Goal: Information Seeking & Learning: Find contact information

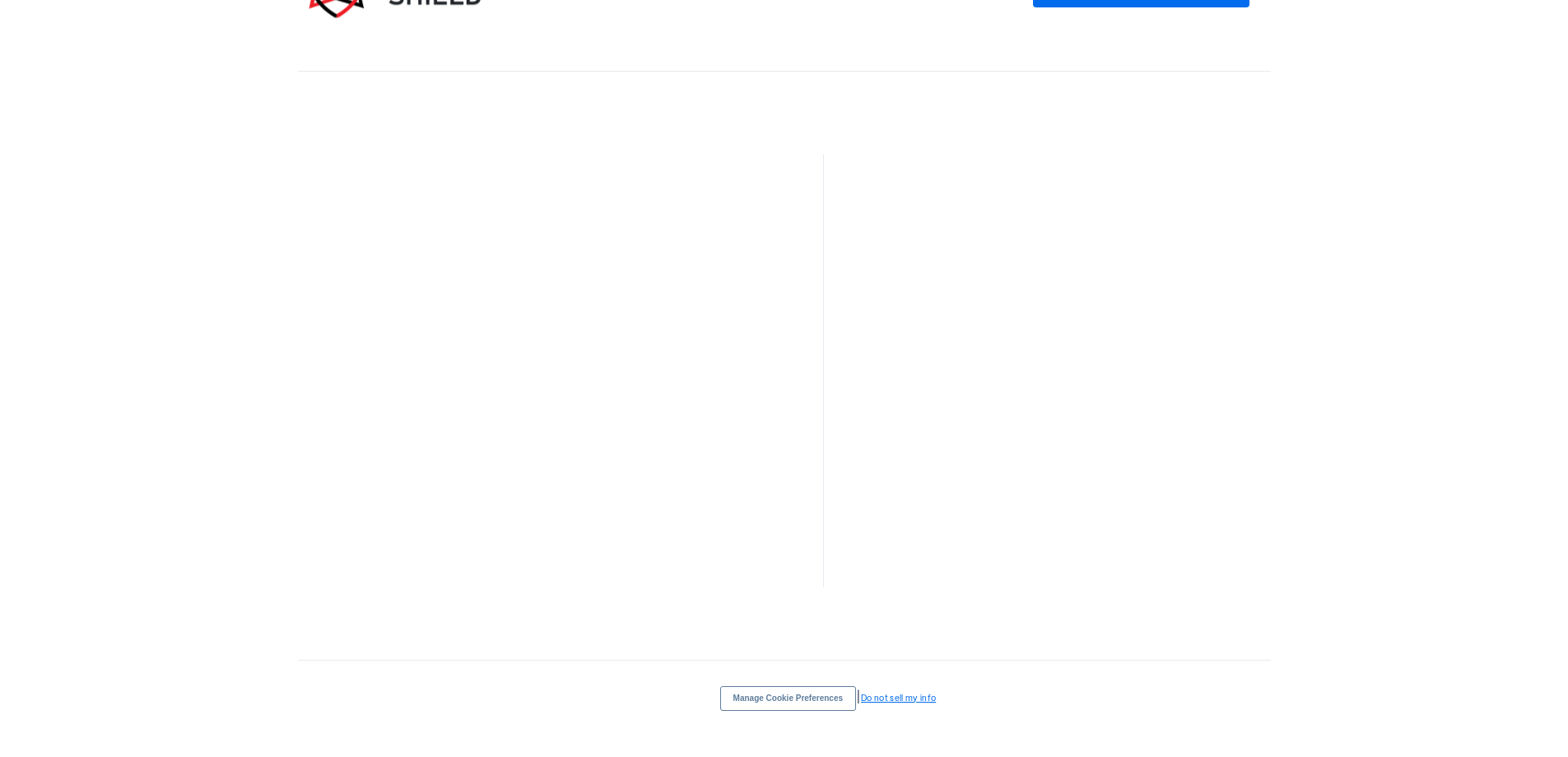
scroll to position [5530, 0]
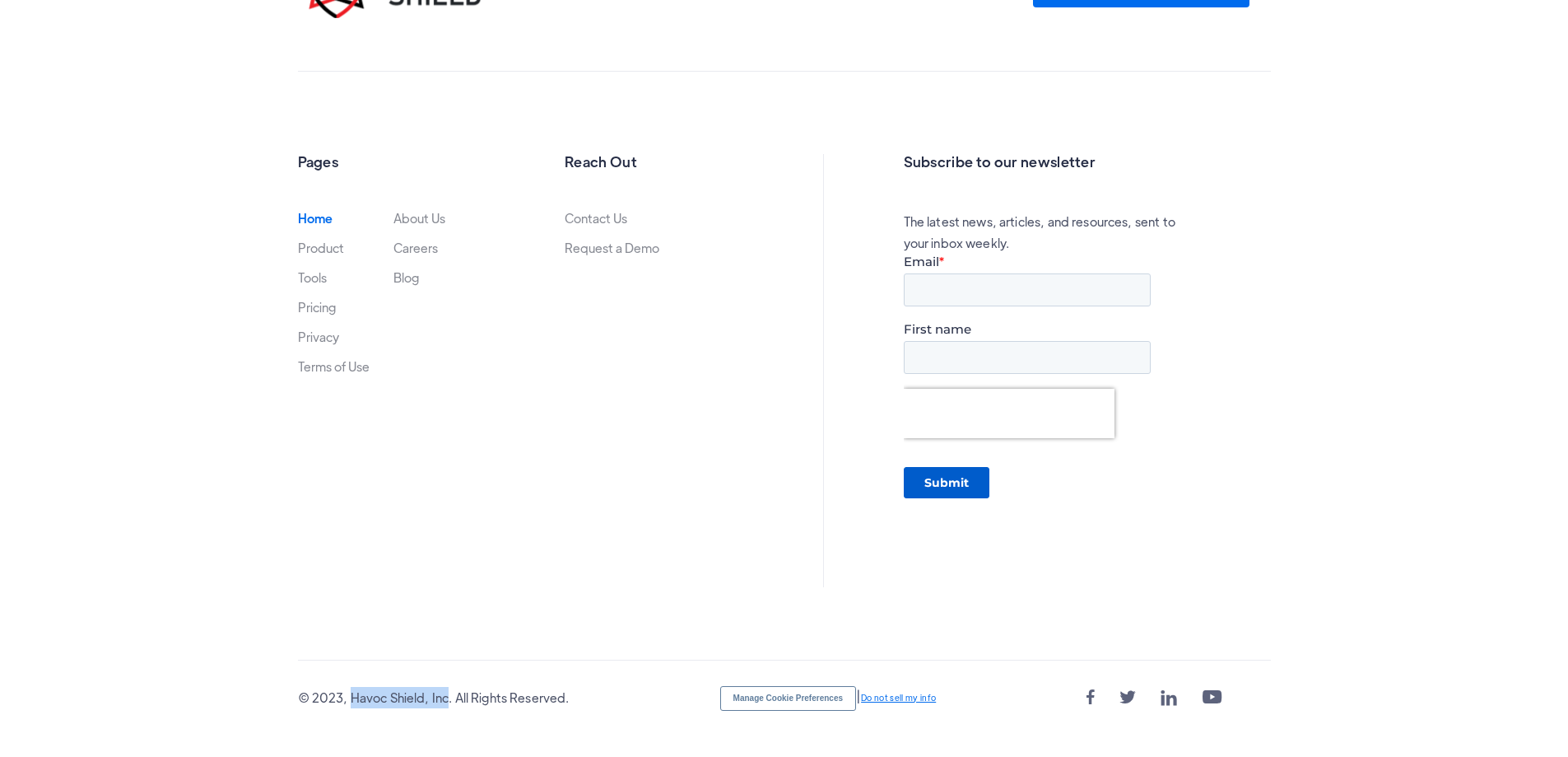
drag, startPoint x: 312, startPoint y: 695, endPoint x: 402, endPoint y: 691, distance: 90.1
click at [414, 693] on div "© 2023, Havoc Shield, Inc. All Rights Reserved." at bounding box center [433, 697] width 272 height 21
drag, startPoint x: 392, startPoint y: 688, endPoint x: 376, endPoint y: 587, distance: 102.3
click at [379, 585] on div "Book a 15-minute demo Pages Home Product Tools Pricing Privacy Terms of Use Abo…" at bounding box center [784, 325] width 1006 height 769
drag, startPoint x: 313, startPoint y: 693, endPoint x: 403, endPoint y: 694, distance: 90.0
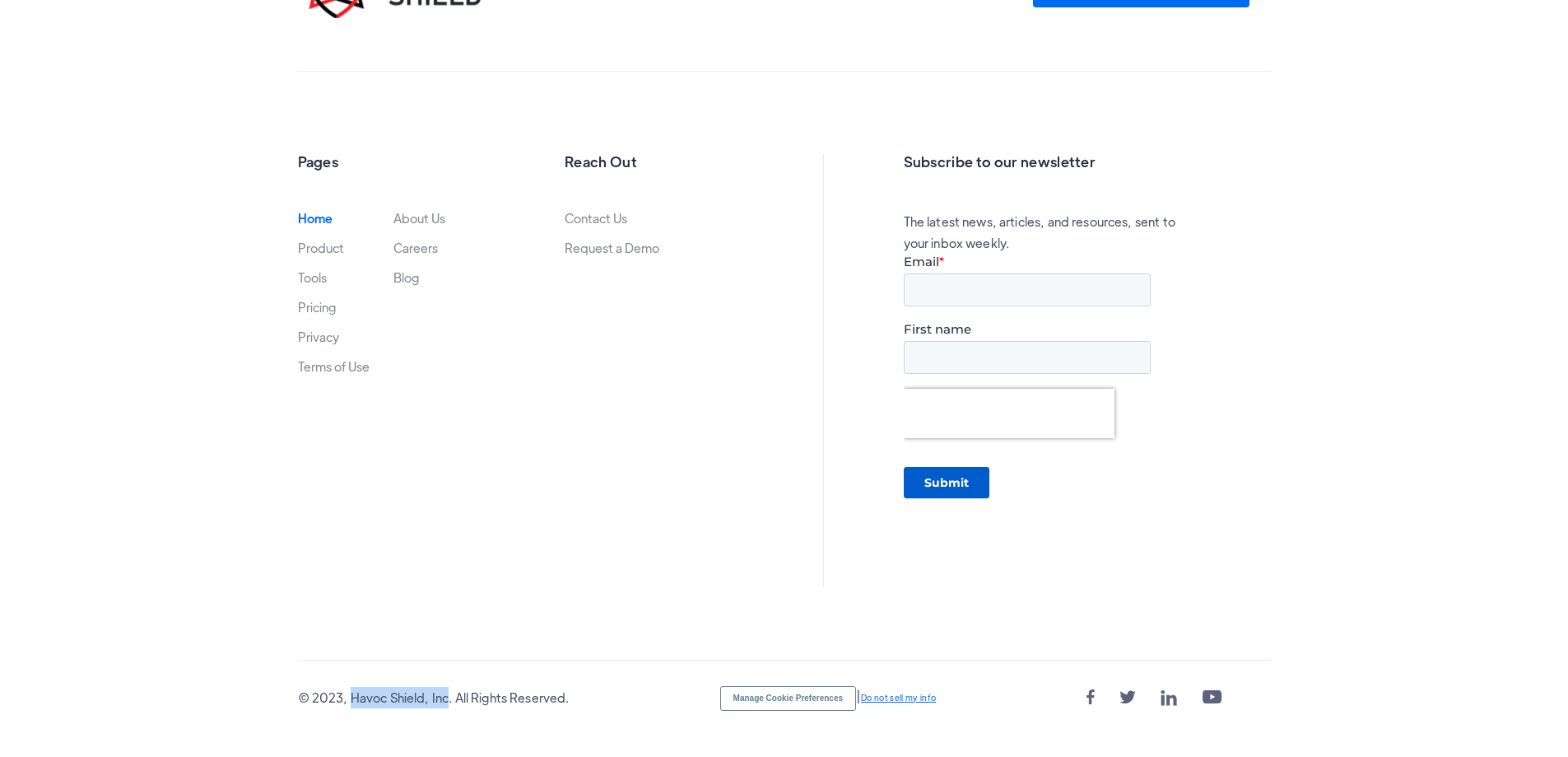
click at [414, 698] on div "© 2023, Havoc Shield, Inc. All Rights Reserved." at bounding box center [433, 697] width 272 height 21
copy div "Havoc Shield, Inc"
click at [573, 214] on link "Contact Us" at bounding box center [595, 218] width 62 height 13
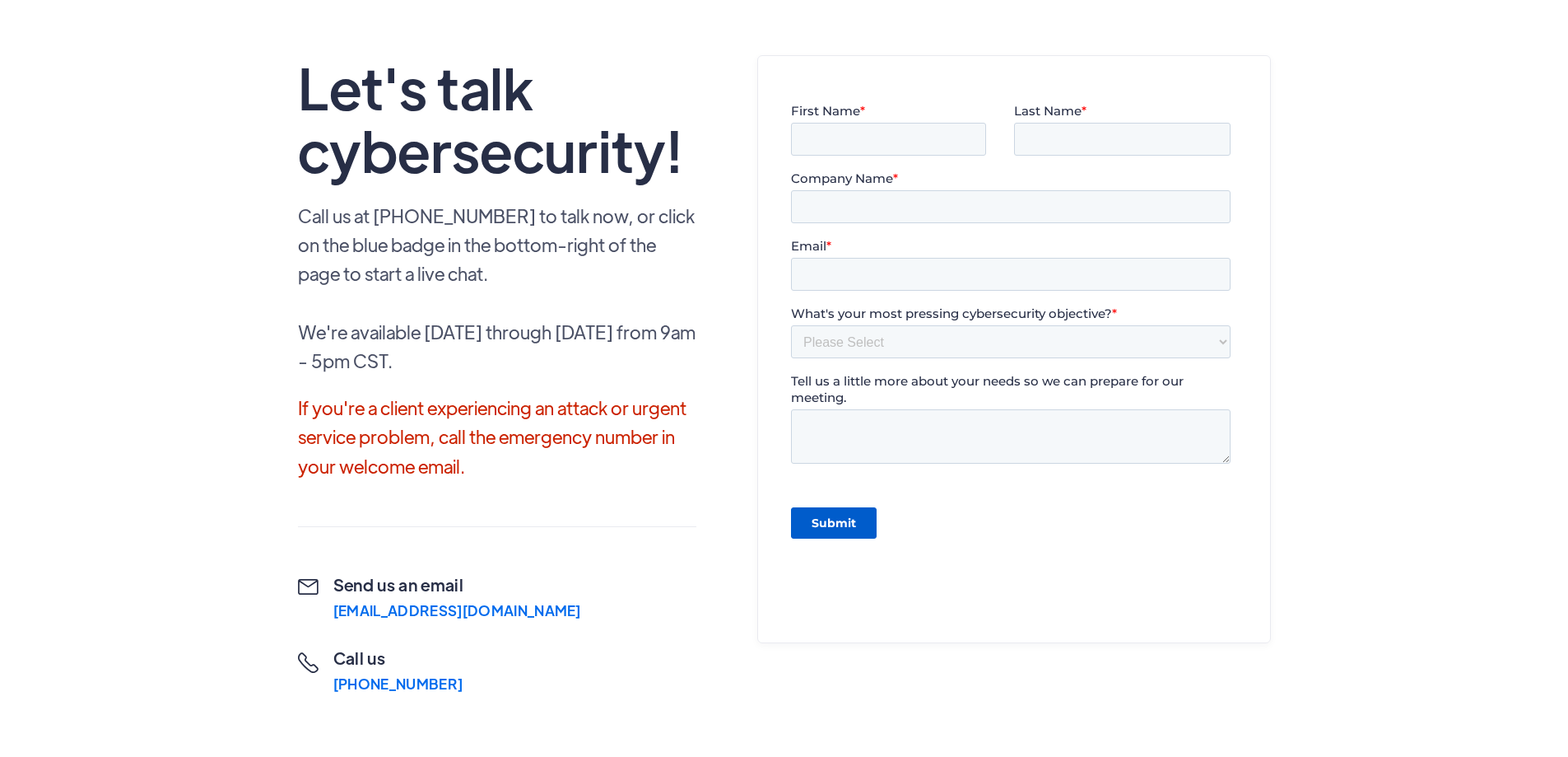
scroll to position [165, 0]
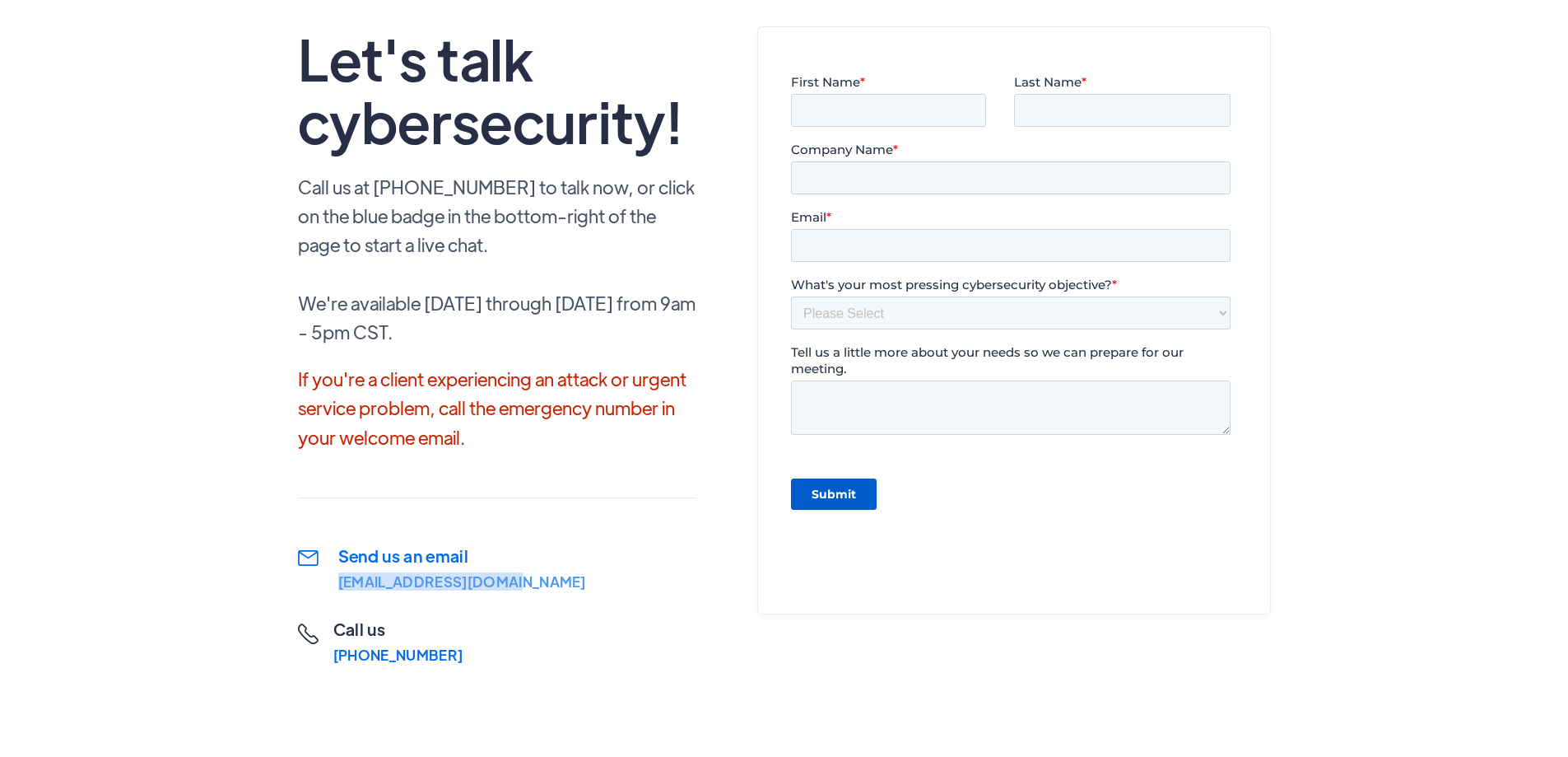
drag, startPoint x: 468, startPoint y: 582, endPoint x: 298, endPoint y: 575, distance: 170.1
click at [298, 575] on div " Send us an email hello@havocshield.com  Call us (888) 484-2862  Chat with u…" at bounding box center [497, 604] width 399 height 119
copy div "hello@havocshield.com"
